Goal: Task Accomplishment & Management: Use online tool/utility

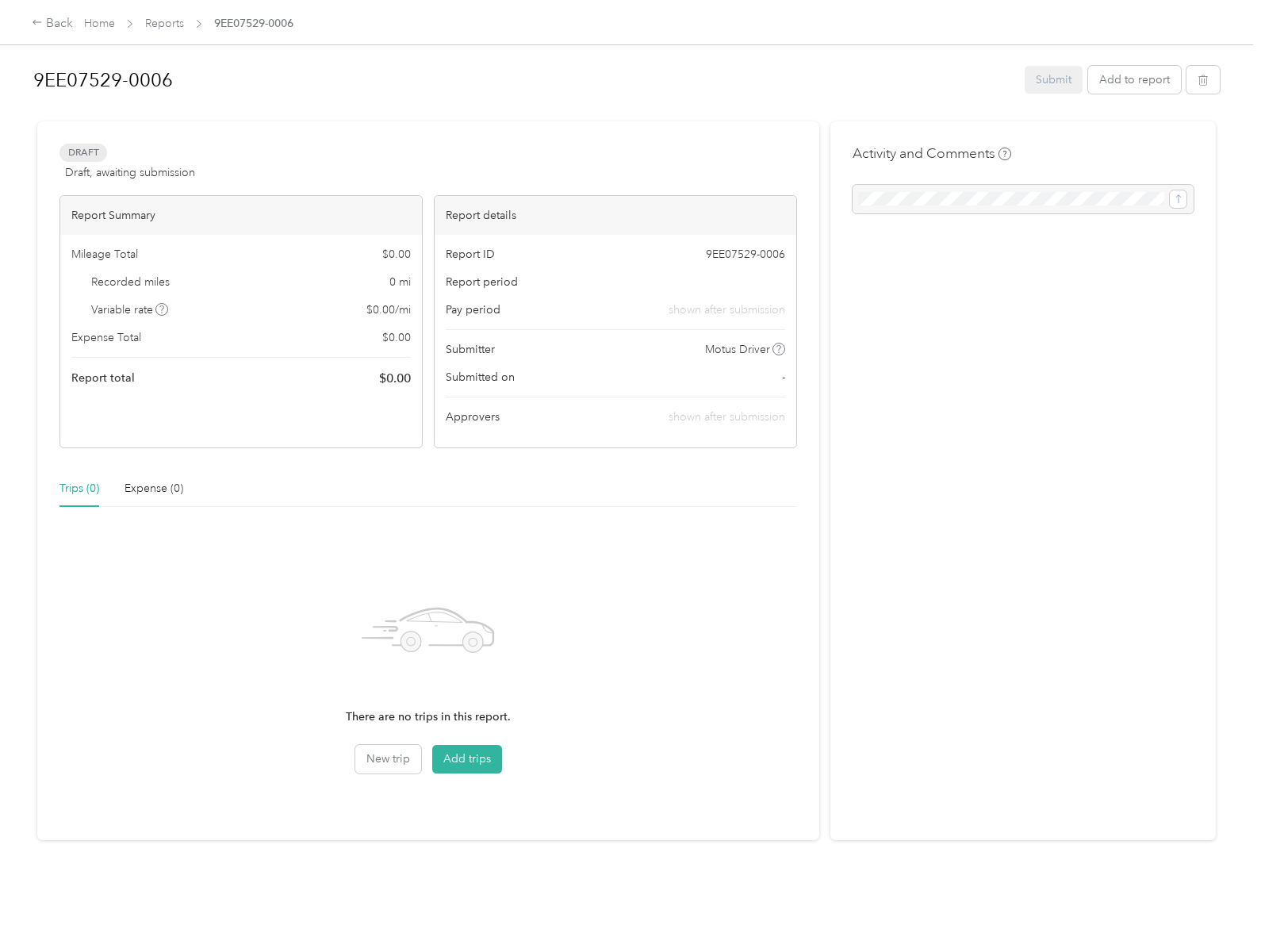
click at [162, 309] on icon at bounding box center [162, 309] width 8 height 8
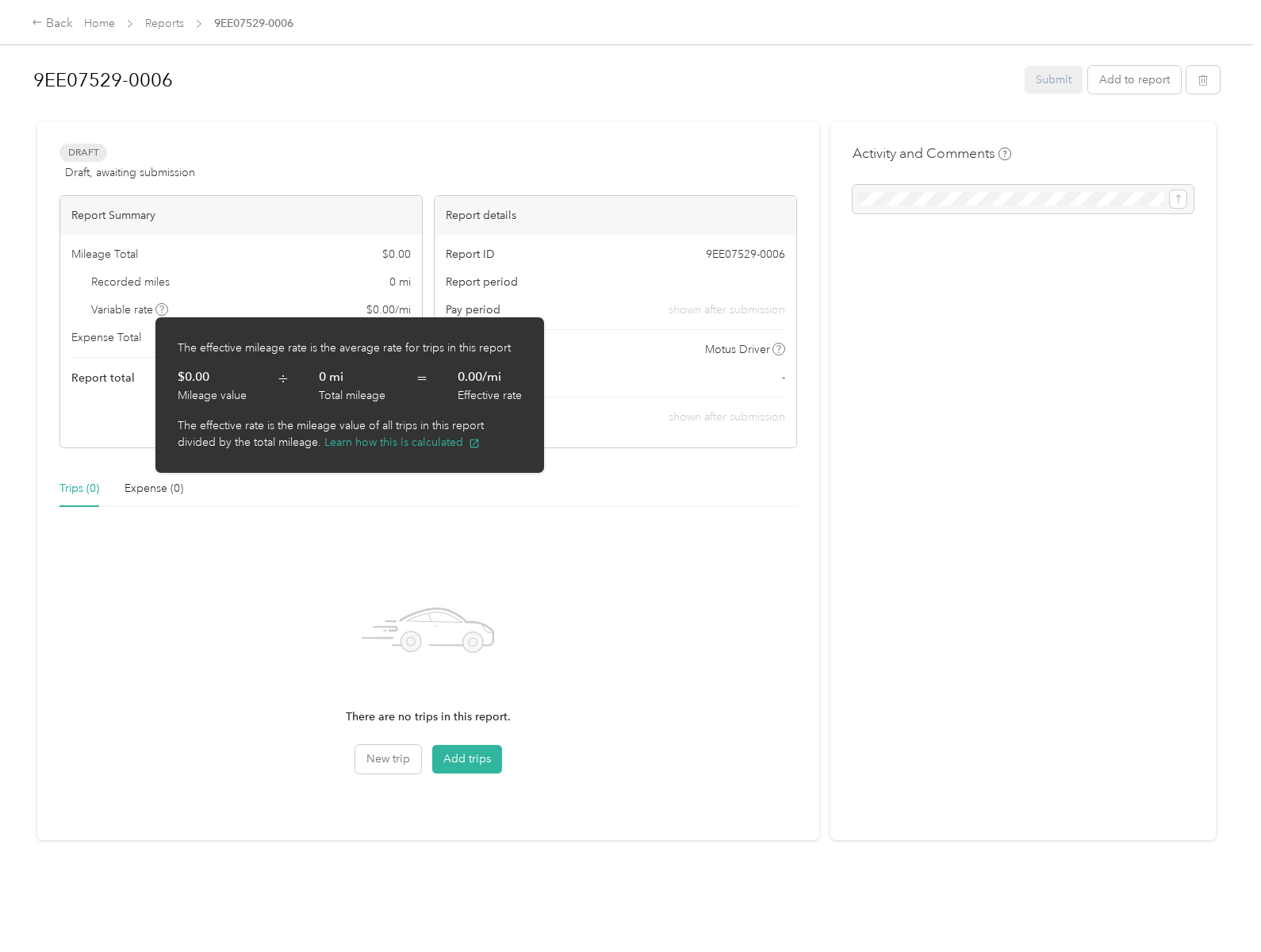
click at [402, 442] on button "Learn how this is calculated" at bounding box center [402, 442] width 156 height 17
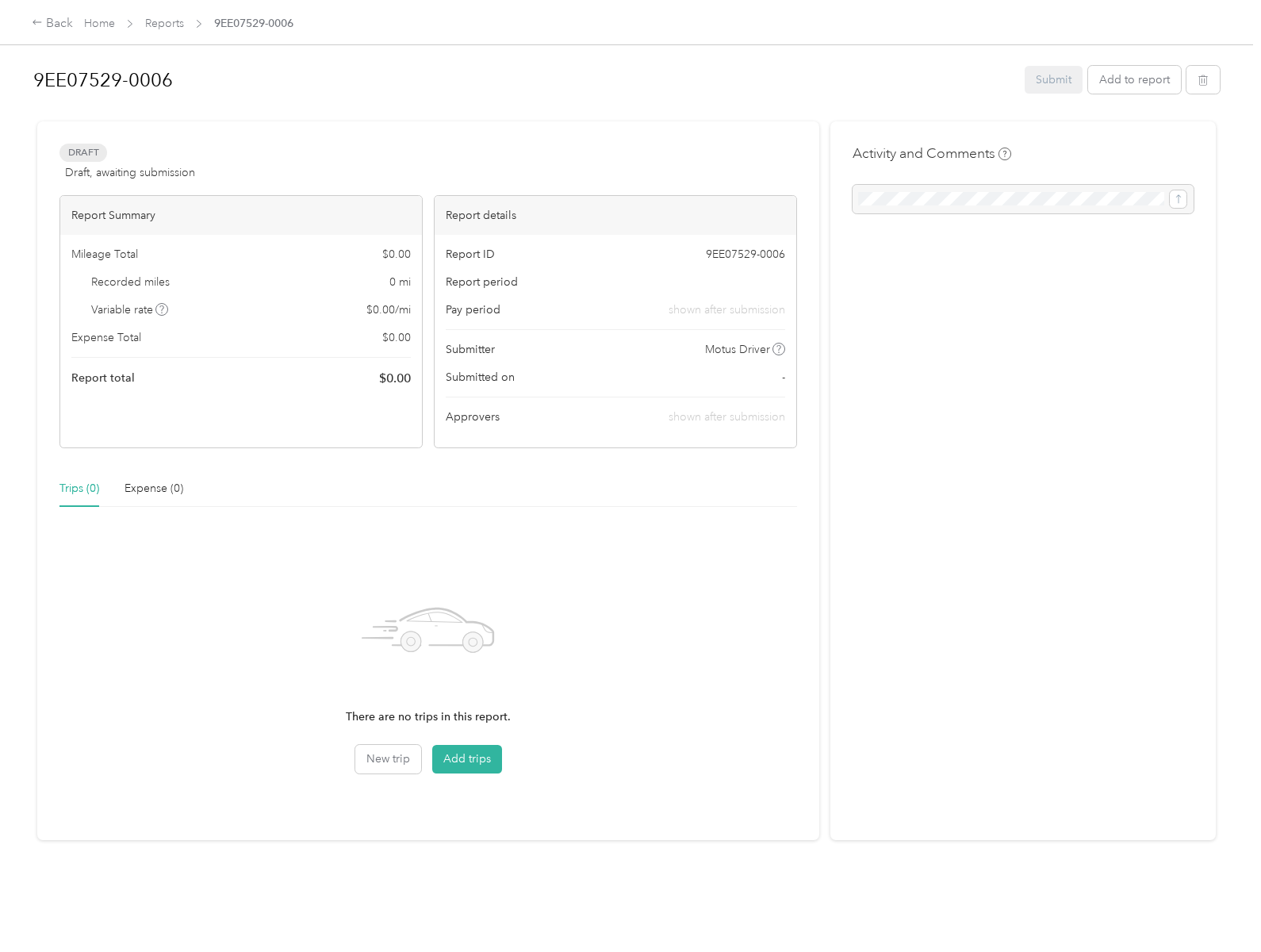
click at [465, 760] on button "Add trips" at bounding box center [466, 760] width 69 height 29
click at [1200, 79] on icon "button" at bounding box center [1204, 80] width 11 height 11
